Goal: Task Accomplishment & Management: Manage account settings

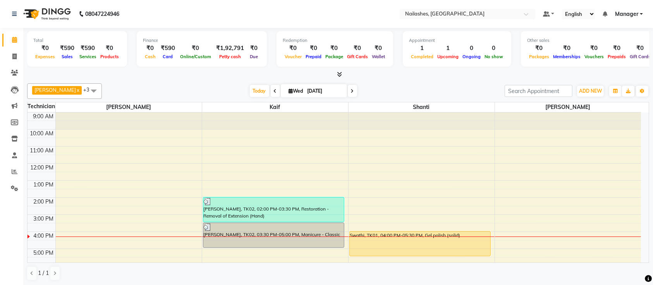
scroll to position [87, 0]
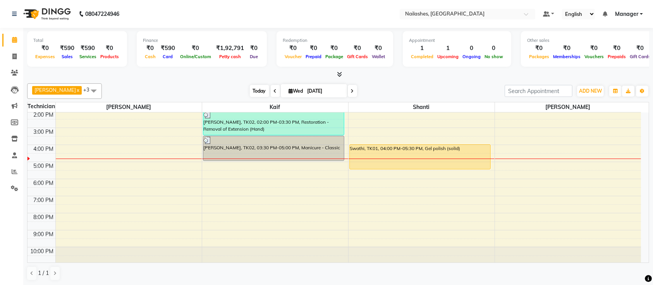
click at [250, 91] on span "Today" at bounding box center [259, 91] width 19 height 12
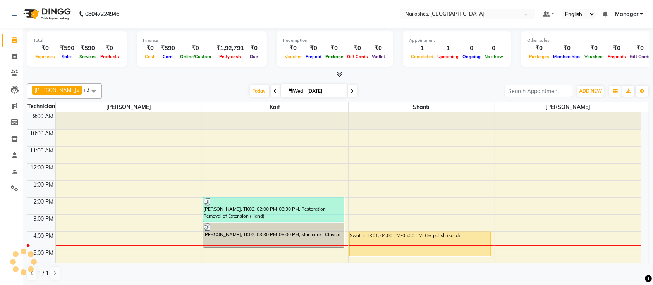
scroll to position [87, 0]
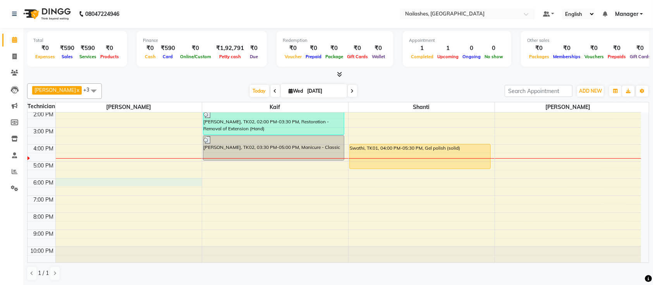
click at [71, 179] on div "9:00 AM 10:00 AM 11:00 AM 12:00 PM 1:00 PM 2:00 PM 3:00 PM 4:00 PM 5:00 PM 6:00…" at bounding box center [333, 144] width 613 height 238
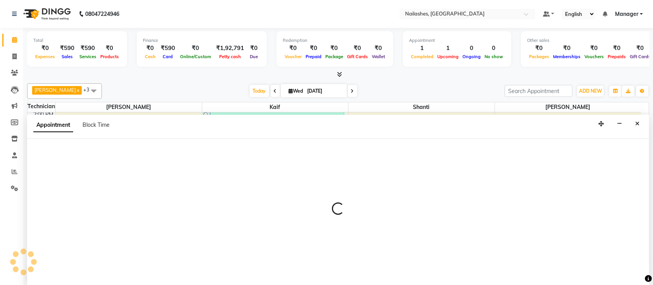
select select "24569"
select select "1080"
select select "tentative"
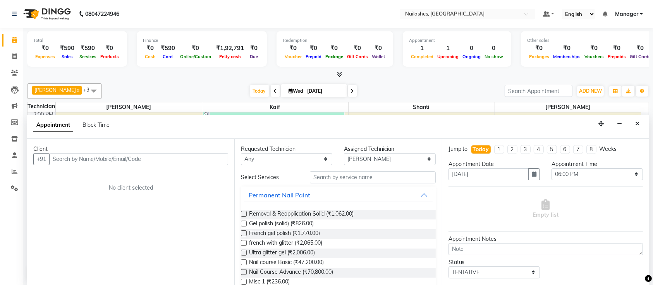
click at [109, 156] on input "text" at bounding box center [138, 159] width 179 height 12
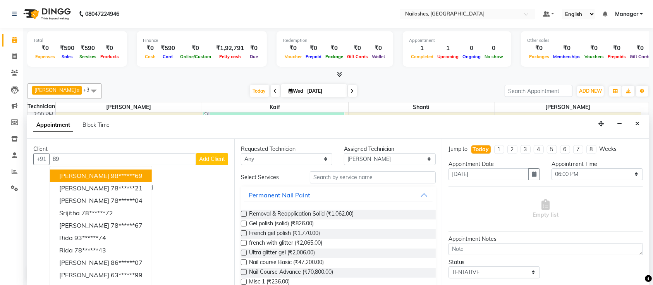
type input "8"
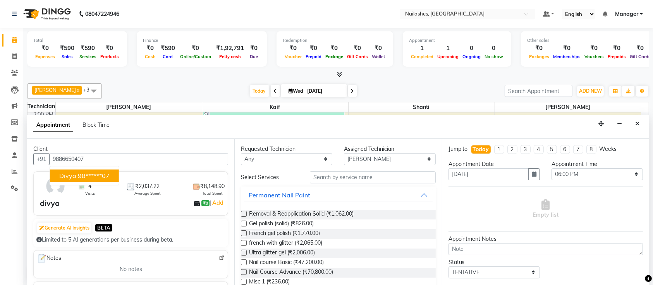
click at [75, 173] on span "divya" at bounding box center [67, 176] width 17 height 8
type input "98******07"
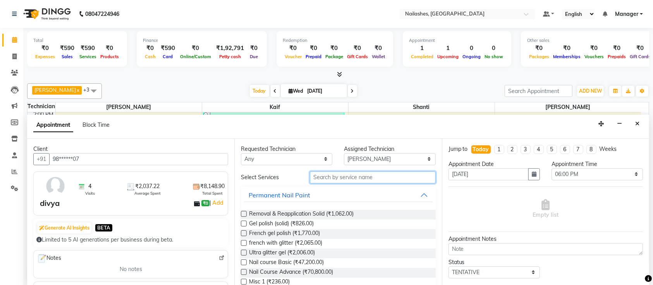
click at [328, 175] on input "text" at bounding box center [373, 177] width 126 height 12
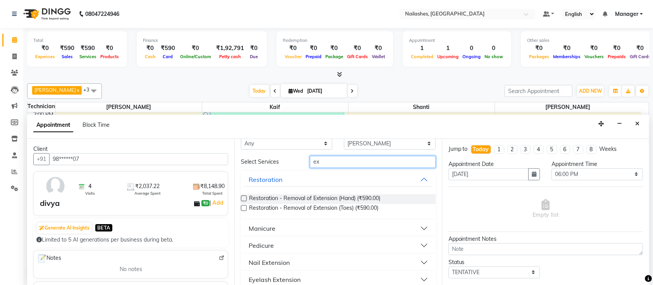
scroll to position [24, 0]
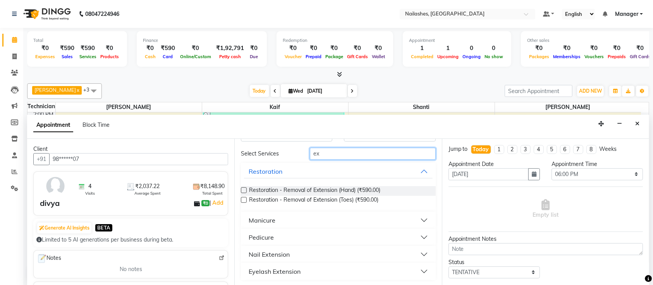
type input "ex"
click at [278, 254] on div "Nail Extension" at bounding box center [269, 253] width 41 height 9
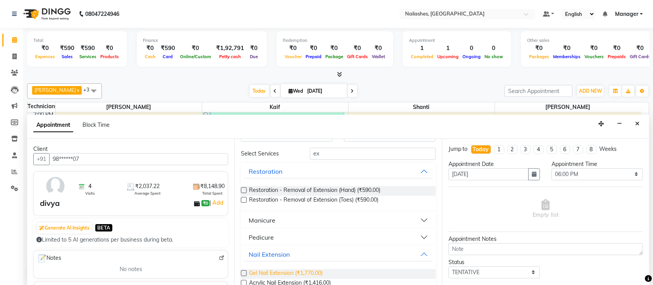
click at [276, 272] on span "Gel Nail Extension (₹1,770.00)" at bounding box center [286, 274] width 74 height 10
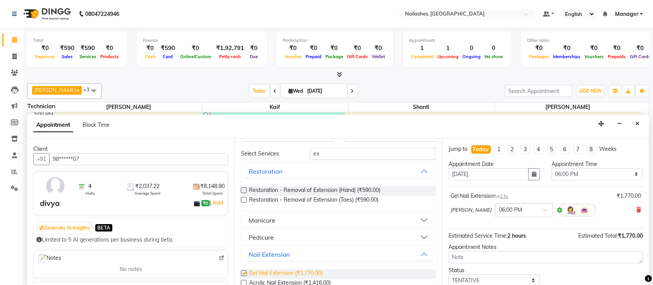
checkbox input "false"
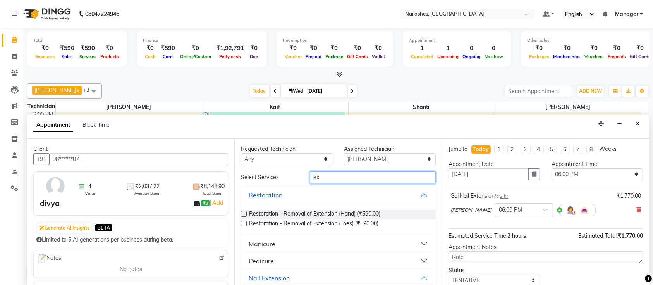
click at [325, 173] on input "ex" at bounding box center [373, 177] width 126 height 12
type input "e"
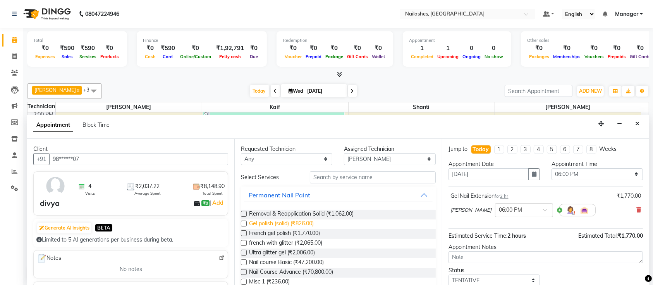
click at [278, 225] on span "Gel polish (solid) (₹826.00)" at bounding box center [281, 224] width 65 height 10
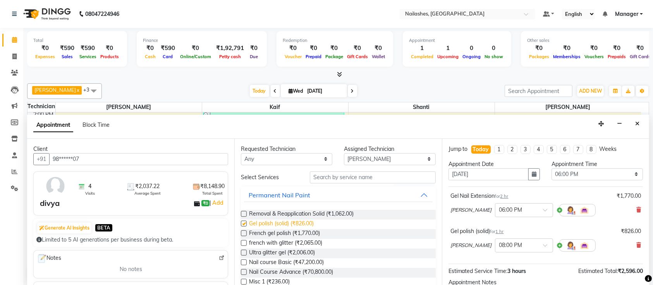
checkbox input "false"
click at [360, 175] on input "text" at bounding box center [373, 177] width 126 height 12
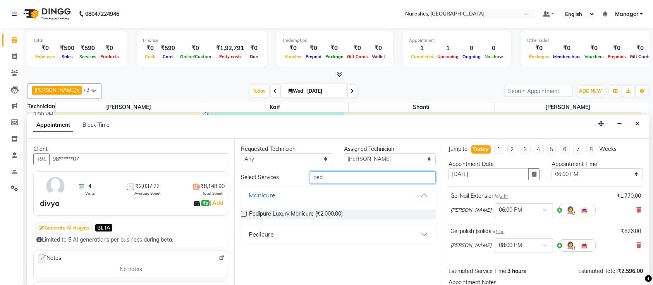
type input "ped"
click at [282, 237] on button "Pedicure" at bounding box center [338, 234] width 188 height 14
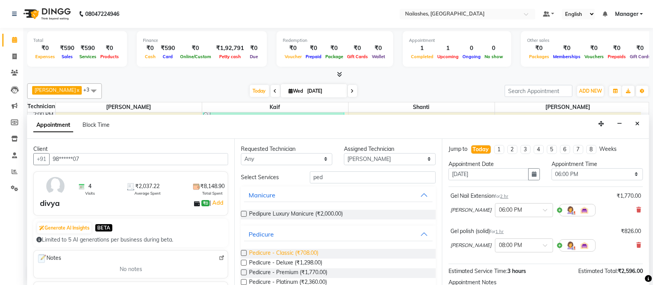
click at [288, 251] on span "Pedicure - Classic (₹708.00)" at bounding box center [283, 254] width 69 height 10
checkbox input "false"
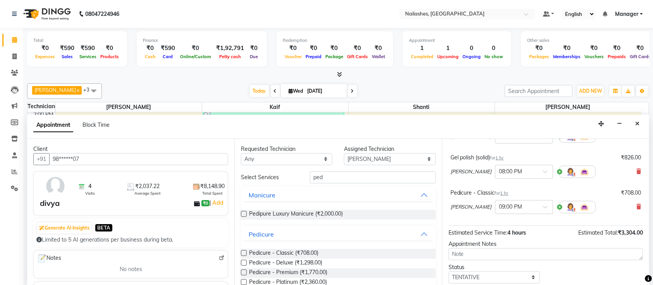
scroll to position [120, 0]
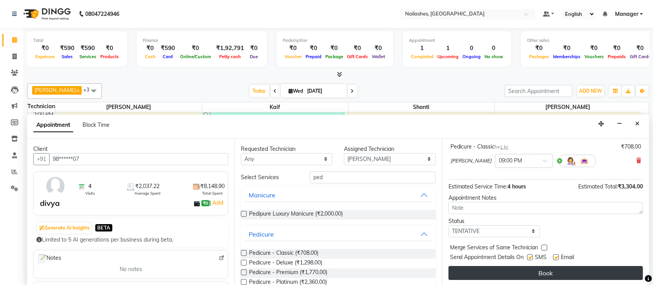
click at [523, 268] on button "Book" at bounding box center [545, 273] width 194 height 14
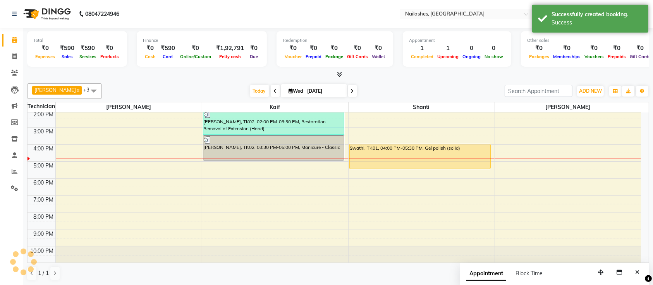
scroll to position [0, 0]
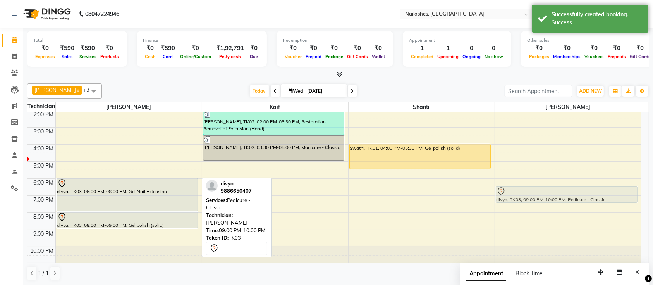
drag, startPoint x: 146, startPoint y: 237, endPoint x: 547, endPoint y: 192, distance: 404.3
click at [547, 192] on tr "divya, TK03, 06:00 PM-08:00 PM, Gel Nail Extension divya, TK03, 08:00 PM-09:00 …" at bounding box center [333, 144] width 613 height 238
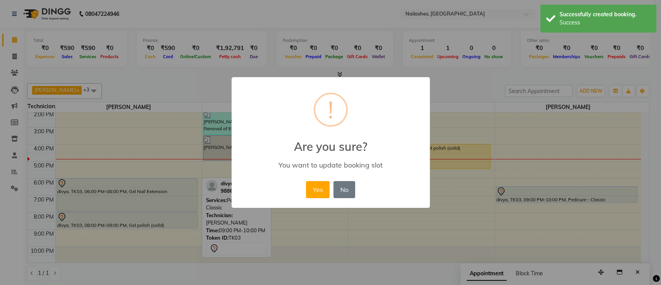
click at [483, 77] on div "× ! Are you sure? You want to update booking slot Yes No No" at bounding box center [330, 142] width 661 height 285
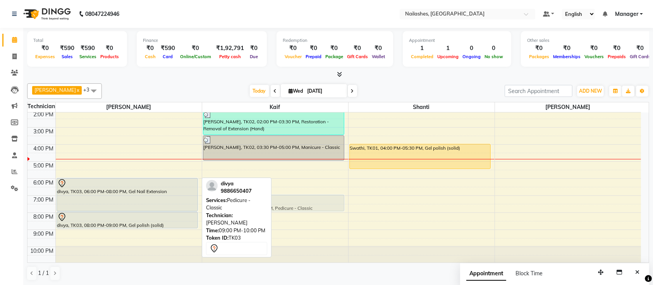
drag, startPoint x: 133, startPoint y: 233, endPoint x: 274, endPoint y: 200, distance: 144.8
click at [274, 200] on tr "divya, TK03, 06:00 PM-08:00 PM, Gel Nail Extension divya, TK03, 08:00 PM-09:00 …" at bounding box center [333, 144] width 613 height 238
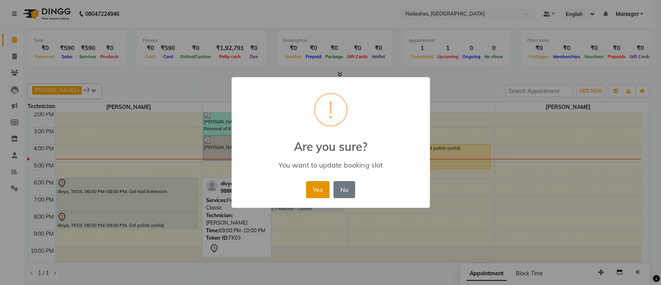
click at [320, 190] on button "Yes" at bounding box center [318, 189] width 24 height 17
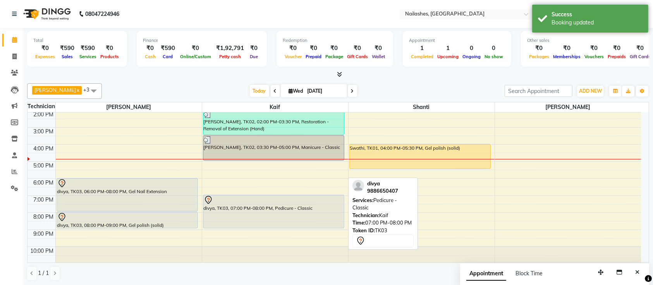
drag, startPoint x: 280, startPoint y: 209, endPoint x: 285, endPoint y: 224, distance: 15.8
click at [285, 224] on div "[PERSON_NAME], TK02, 02:00 PM-03:30 PM, Restoration - Removal of Extension (Han…" at bounding box center [275, 144] width 146 height 238
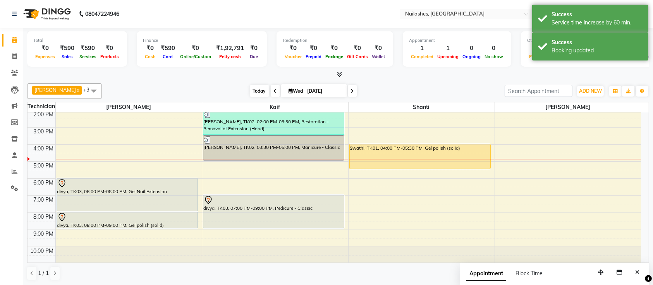
click at [250, 88] on span "Today" at bounding box center [259, 91] width 19 height 12
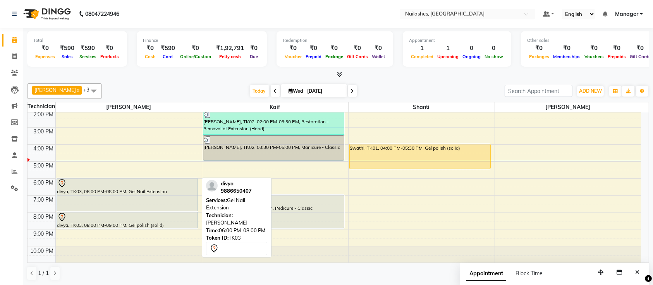
click at [99, 209] on div at bounding box center [127, 210] width 141 height 3
click at [92, 187] on div at bounding box center [127, 182] width 140 height 9
select select "7"
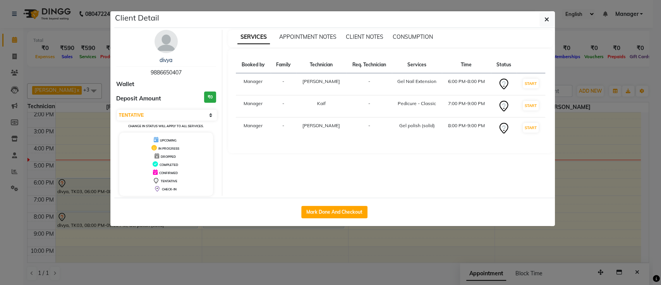
click at [166, 39] on img at bounding box center [165, 41] width 23 height 23
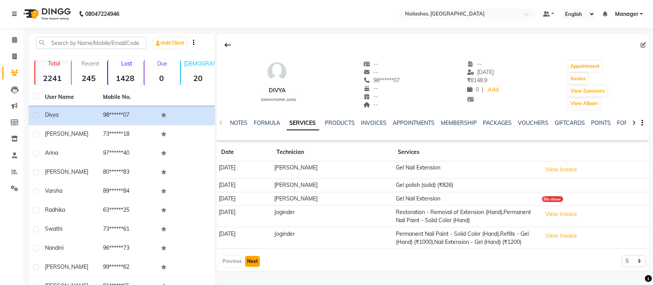
click at [248, 259] on button "Next" at bounding box center [252, 261] width 15 height 11
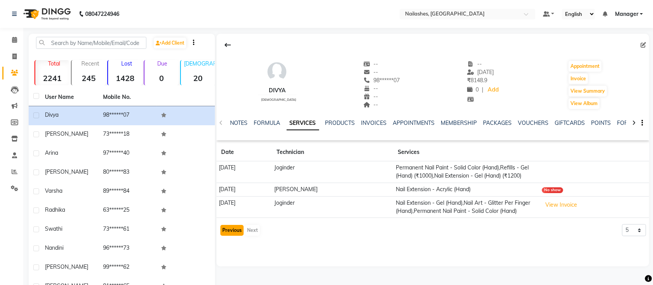
click at [232, 235] on button "Previous" at bounding box center [231, 230] width 23 height 11
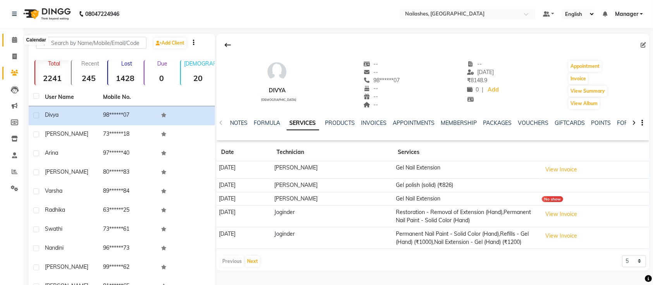
click at [18, 39] on span at bounding box center [15, 40] width 14 height 9
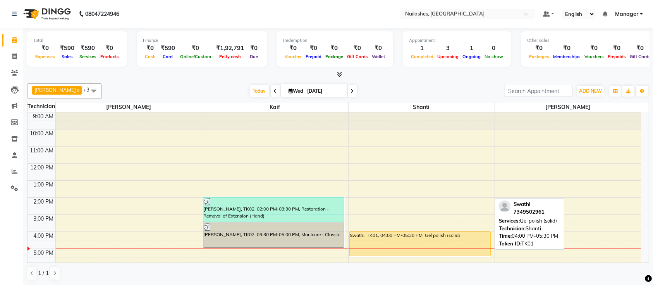
click at [452, 235] on div "Swathi, TK01, 04:00 PM-05:30 PM, Gel polish (solid)" at bounding box center [420, 243] width 141 height 24
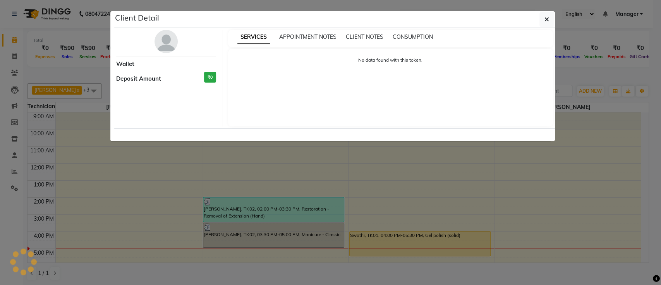
select select "1"
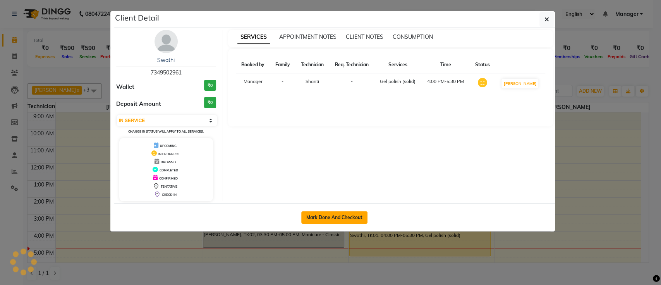
click at [345, 211] on button "Mark Done And Checkout" at bounding box center [334, 217] width 66 height 12
select select "service"
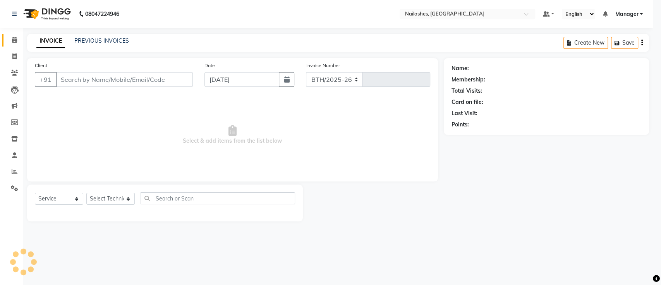
select select "4407"
type input "0655"
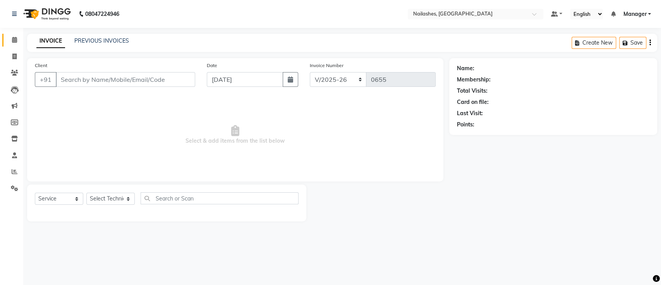
type input "73******61"
select select "82822"
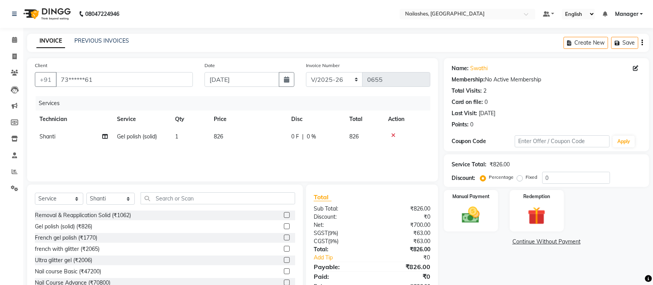
click at [167, 132] on td "Gel polish (solid)" at bounding box center [141, 136] width 58 height 17
select select "82822"
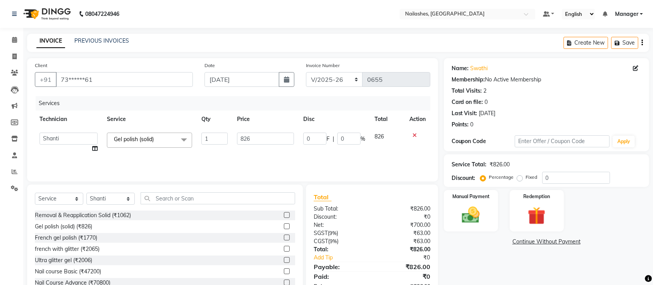
click at [163, 139] on span "Gel polish (solid) x" at bounding box center [149, 139] width 85 height 15
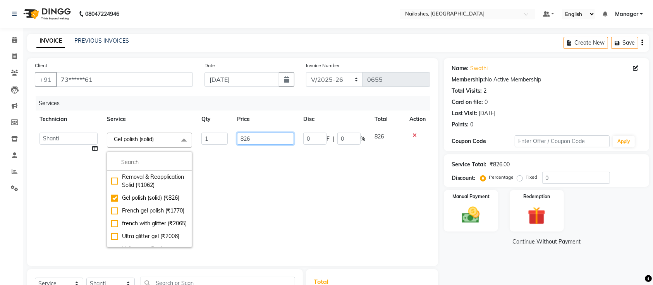
drag, startPoint x: 265, startPoint y: 211, endPoint x: 233, endPoint y: 206, distance: 32.5
click at [259, 213] on td "826" at bounding box center [265, 190] width 66 height 124
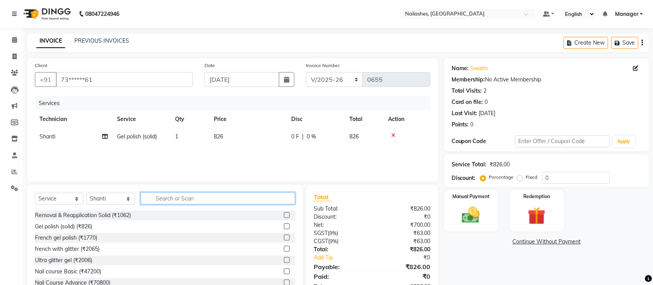
click at [172, 198] on input "text" at bounding box center [218, 198] width 154 height 12
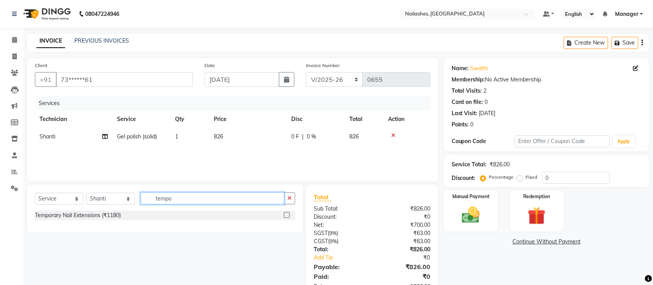
type input "tempo"
click at [285, 215] on label at bounding box center [287, 215] width 6 height 6
click at [285, 215] on input "checkbox" at bounding box center [286, 215] width 5 height 5
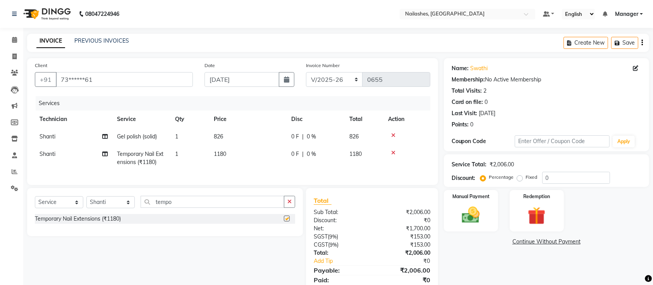
checkbox input "false"
click at [238, 147] on td "1180" at bounding box center [247, 158] width 77 height 26
select select "82822"
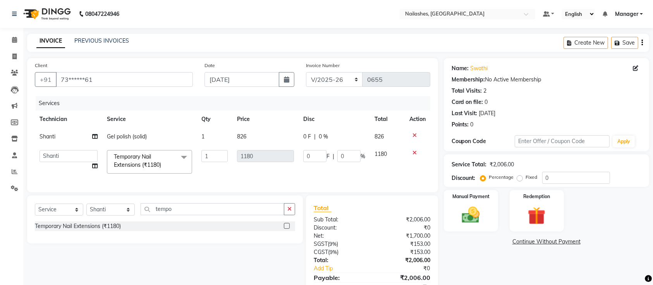
click at [415, 153] on icon at bounding box center [414, 152] width 4 height 5
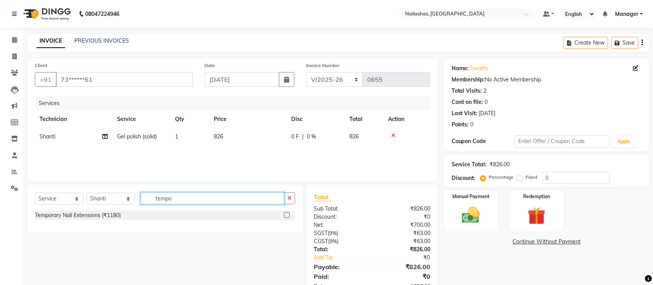
click at [223, 196] on input "tempo" at bounding box center [213, 198] width 144 height 12
type input "t"
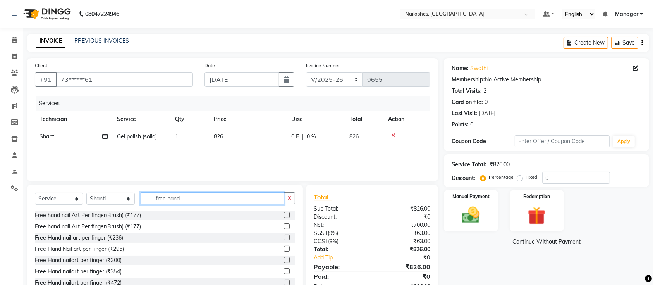
type input "free hand"
click at [284, 236] on label at bounding box center [287, 237] width 6 height 6
click at [284, 236] on input "checkbox" at bounding box center [286, 237] width 5 height 5
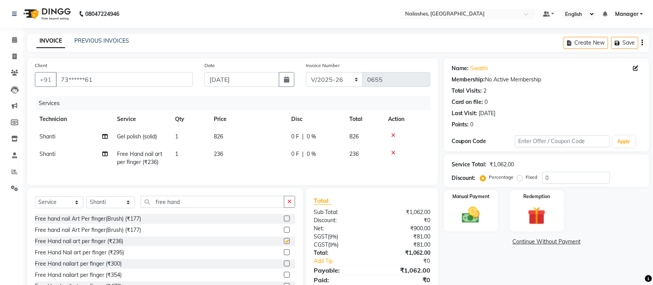
checkbox input "false"
drag, startPoint x: 502, startPoint y: 259, endPoint x: 246, endPoint y: 216, distance: 259.6
click at [486, 256] on div "Name: Swathi Membership: No Active Membership Total Visits: 2 Card on file: 0 L…" at bounding box center [549, 180] width 211 height 244
drag, startPoint x: 205, startPoint y: 208, endPoint x: 10, endPoint y: 223, distance: 195.4
click at [10, 223] on app-home "08047224946 Select Location × Nailashes, [GEOGRAPHIC_DATA] Default Panel My Pan…" at bounding box center [326, 157] width 653 height 314
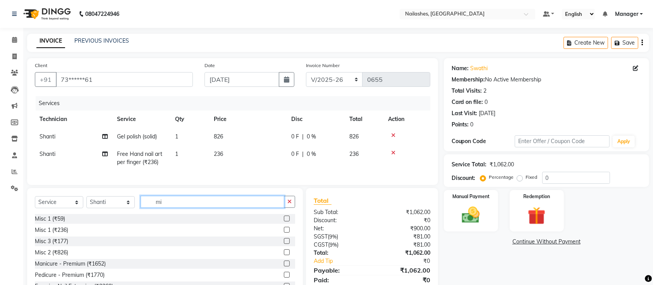
type input "mi"
click at [284, 244] on label at bounding box center [287, 241] width 6 height 6
click at [284, 244] on input "checkbox" at bounding box center [286, 241] width 5 height 5
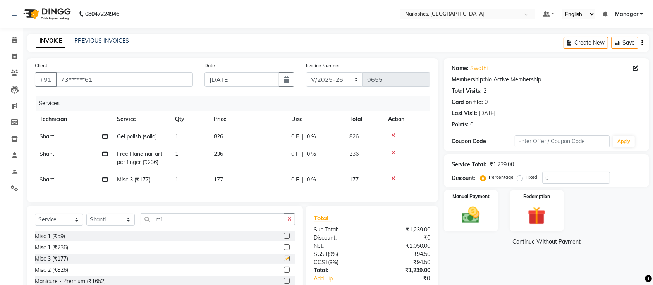
checkbox input "false"
click at [227, 169] on td "236" at bounding box center [247, 158] width 77 height 26
select select "82822"
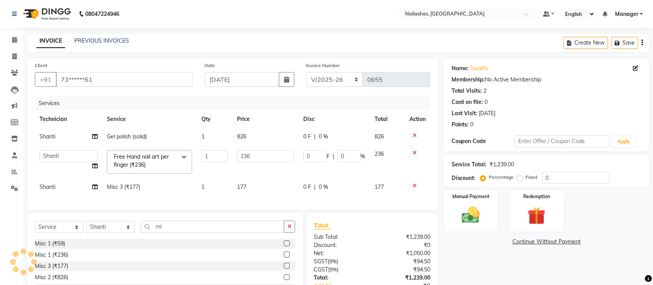
click at [244, 175] on td "236" at bounding box center [265, 161] width 66 height 33
click at [263, 187] on td "177" at bounding box center [265, 186] width 66 height 17
select select "82822"
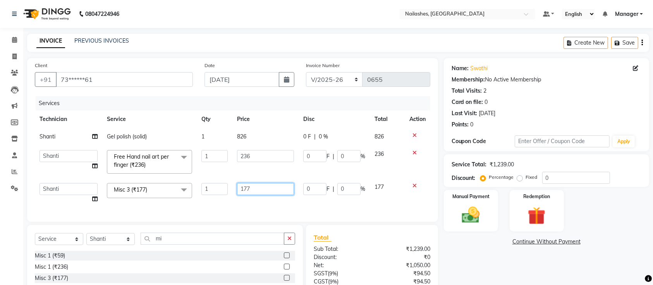
click at [263, 185] on input "177" at bounding box center [265, 189] width 57 height 12
type input "1"
type input "118"
click at [522, 262] on div "Name: Swathi Membership: No Active Membership Total Visits: 2 Card on file: 0 L…" at bounding box center [549, 198] width 211 height 281
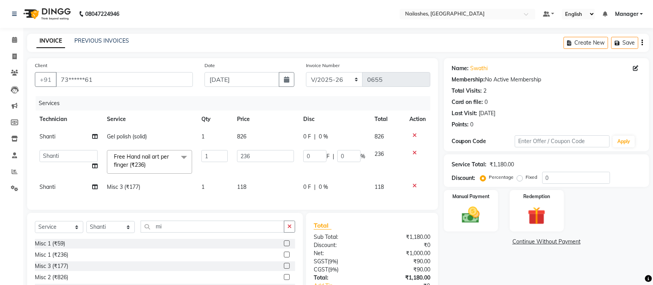
click at [215, 148] on td "1" at bounding box center [215, 161] width 36 height 33
click at [215, 184] on td "1" at bounding box center [215, 186] width 36 height 17
select select "82822"
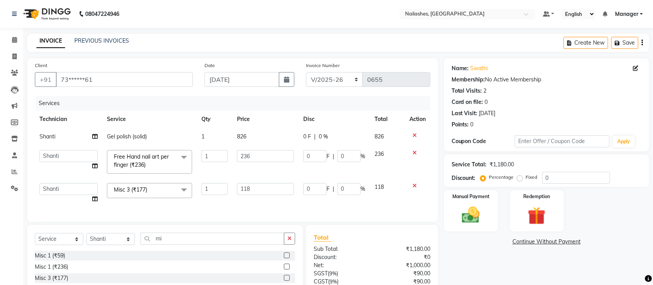
scroll to position [73, 0]
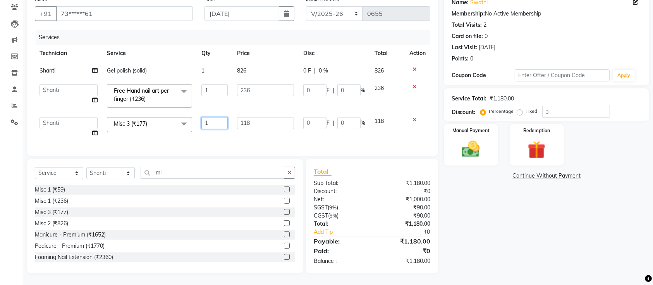
click at [224, 118] on input "1" at bounding box center [214, 123] width 26 height 12
click at [221, 117] on input "1" at bounding box center [214, 123] width 26 height 12
type input "2"
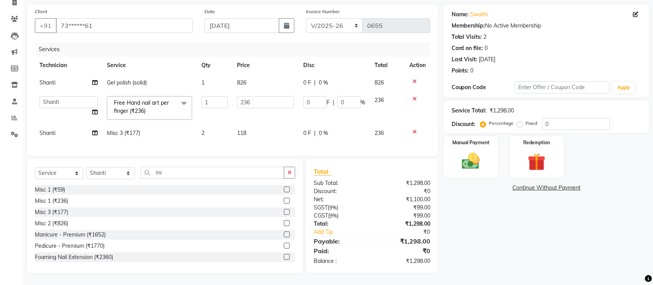
click at [448, 211] on div "Name: Swathi Membership: No Active Membership Total Visits: 2 Card on file: 0 L…" at bounding box center [549, 138] width 211 height 269
click at [573, 230] on div "Name: Swathi Membership: No Active Membership Total Visits: 2 Card on file: 0 L…" at bounding box center [549, 138] width 211 height 269
click at [441, 243] on div "Total Sub Total: ₹1,298.00 Discount: ₹0 Net: ₹1,100.00 SGST ( 9% ) ₹99.00 CGST …" at bounding box center [373, 216] width 141 height 114
click at [479, 209] on div "Name: Swathi Membership: No Active Membership Total Visits: 2 Card on file: 0 L…" at bounding box center [549, 138] width 211 height 269
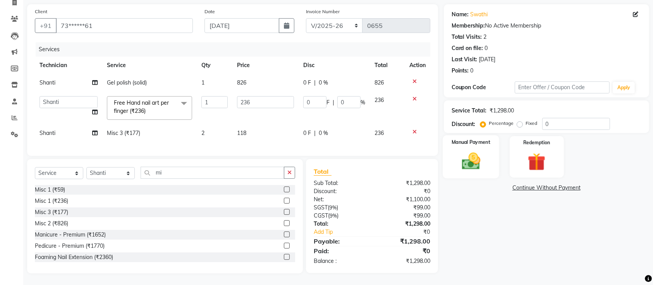
click at [477, 150] on img at bounding box center [471, 160] width 30 height 21
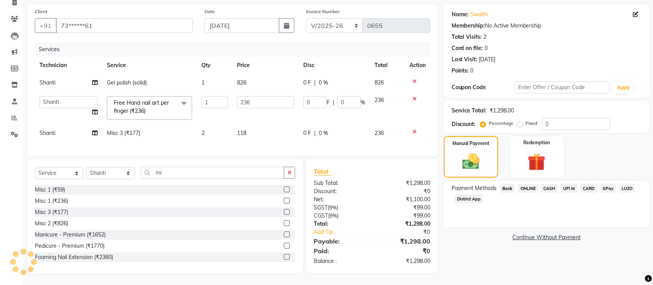
click at [544, 184] on span "CASH" at bounding box center [549, 188] width 17 height 9
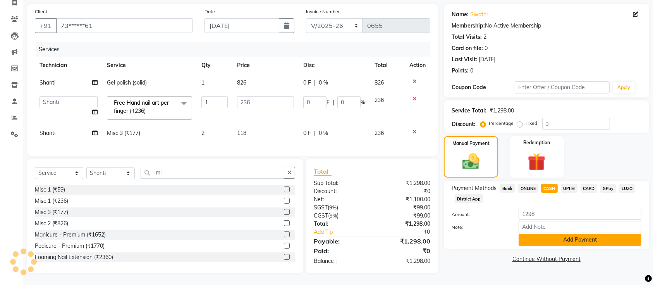
click at [548, 233] on button "Add Payment" at bounding box center [579, 239] width 123 height 12
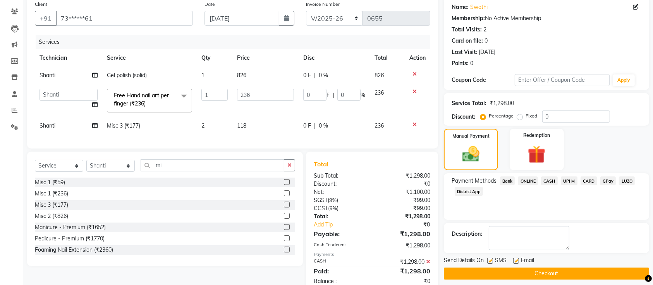
scroll to position [88, 0]
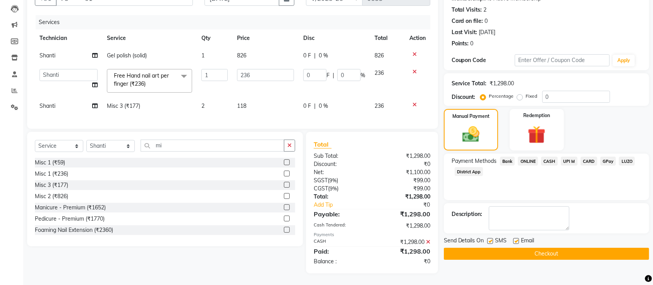
click at [518, 247] on button "Checkout" at bounding box center [546, 253] width 205 height 12
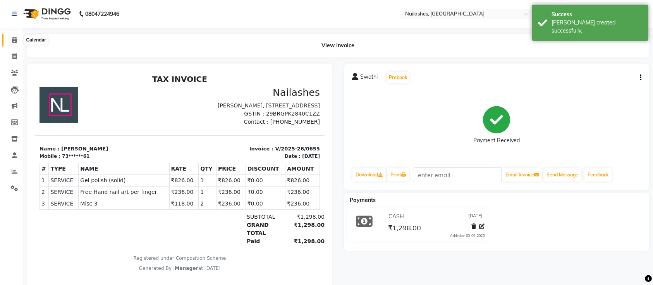
click at [15, 37] on icon at bounding box center [14, 40] width 5 height 6
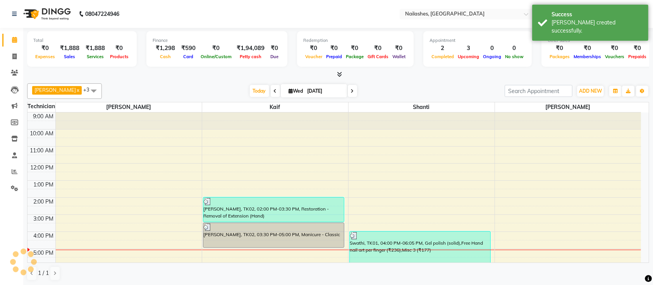
scroll to position [72, 0]
